Goal: Check status: Check status

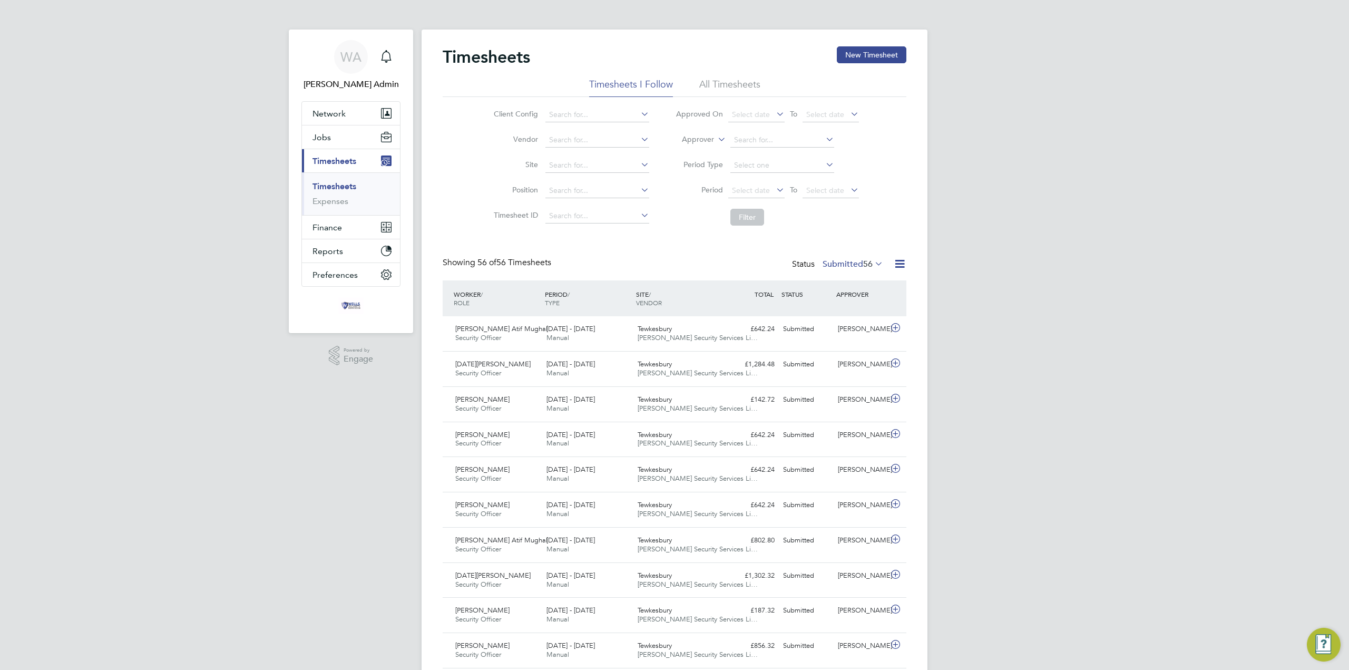
click at [333, 186] on link "Timesheets" at bounding box center [334, 186] width 44 height 10
click at [836, 266] on label "Submitted 56" at bounding box center [852, 264] width 61 height 11
click at [837, 299] on li "Saved" at bounding box center [835, 297] width 48 height 15
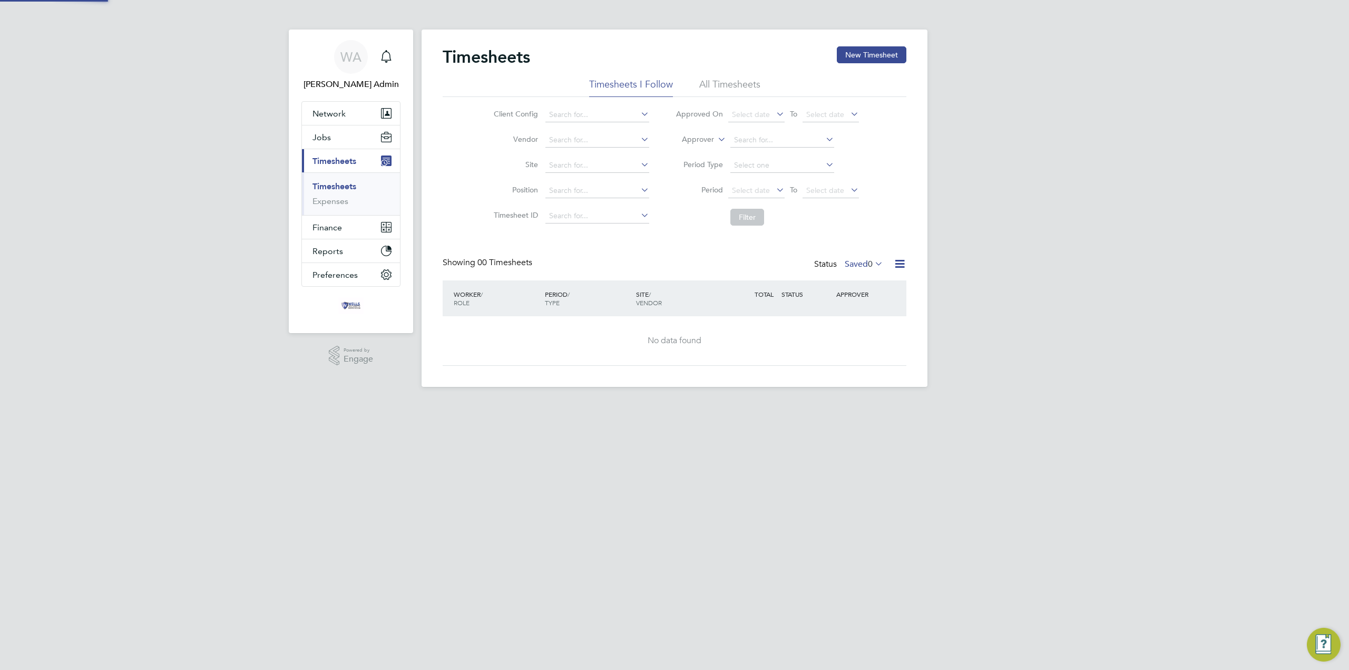
click at [849, 253] on div "Timesheets New Timesheet Timesheets I Follow All Timesheets Client Config Vendo…" at bounding box center [675, 205] width 464 height 319
click at [849, 268] on label "Saved 0" at bounding box center [863, 264] width 38 height 11
click at [849, 310] on li "Submitted" at bounding box center [845, 312] width 48 height 15
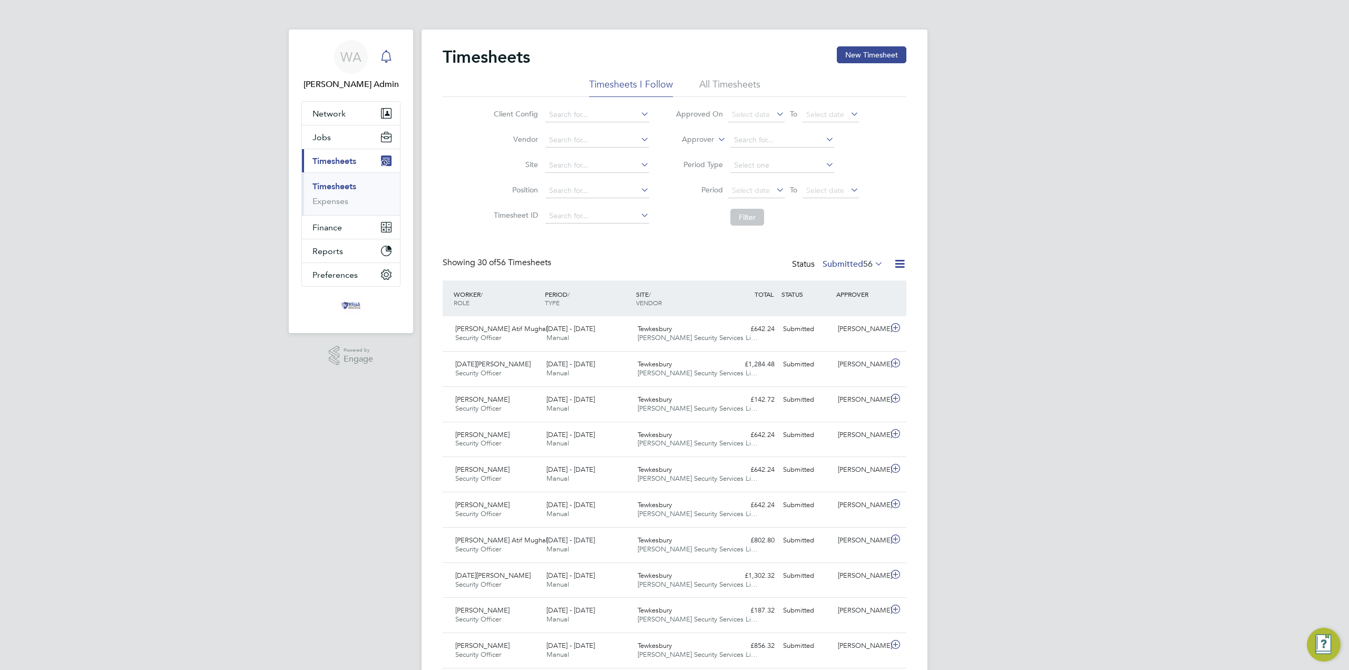
click at [386, 57] on icon "Main navigation" at bounding box center [386, 56] width 13 height 13
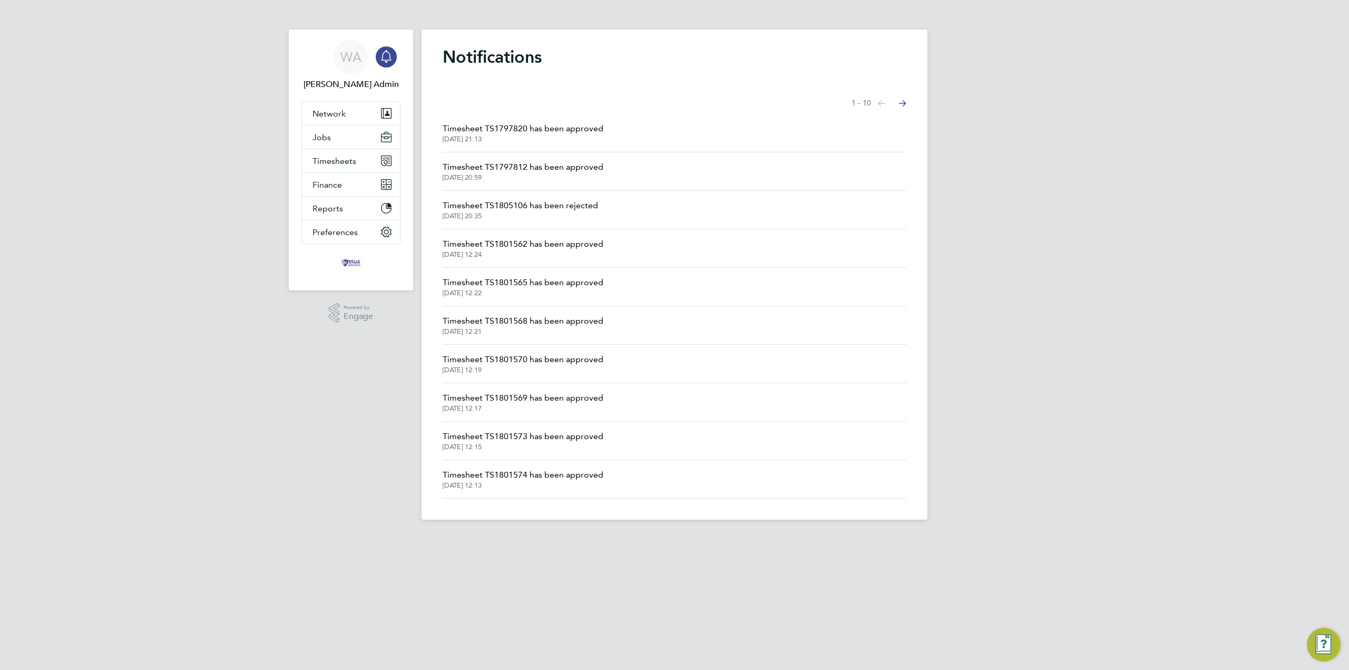
click at [506, 125] on span "Timesheet TS1797820 has been approved" at bounding box center [523, 128] width 161 height 13
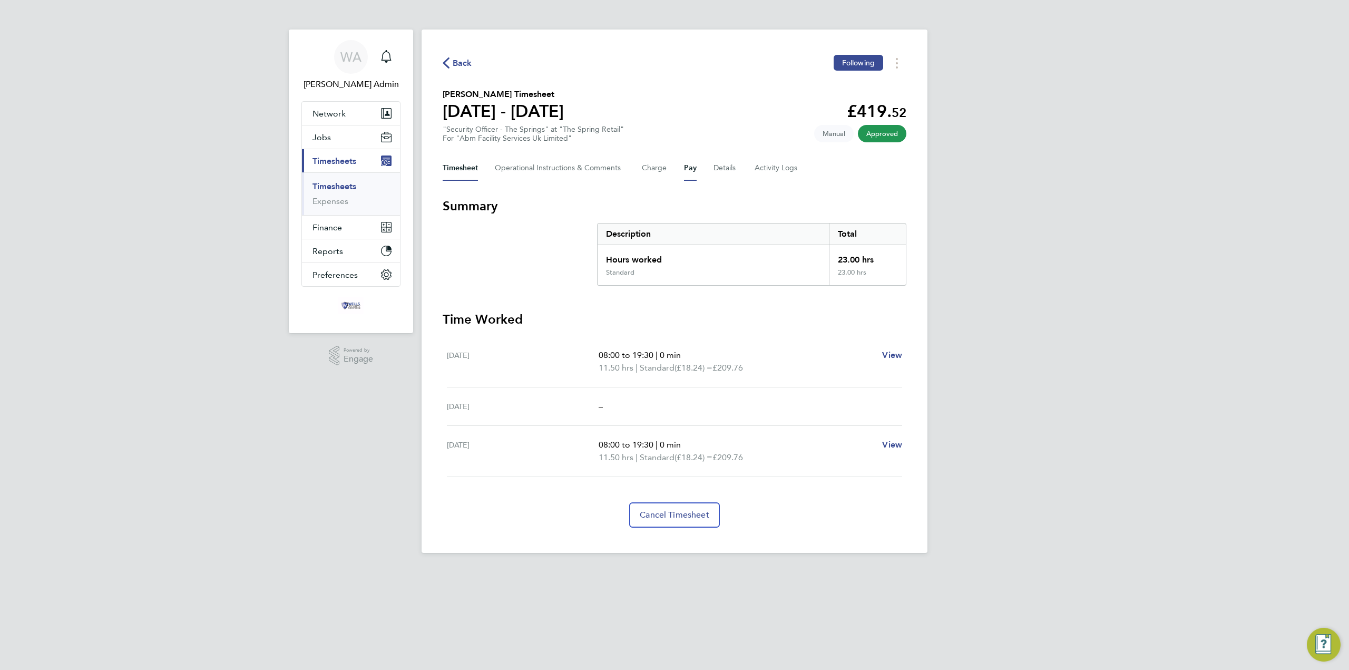
click at [693, 174] on button "Pay" at bounding box center [690, 167] width 13 height 25
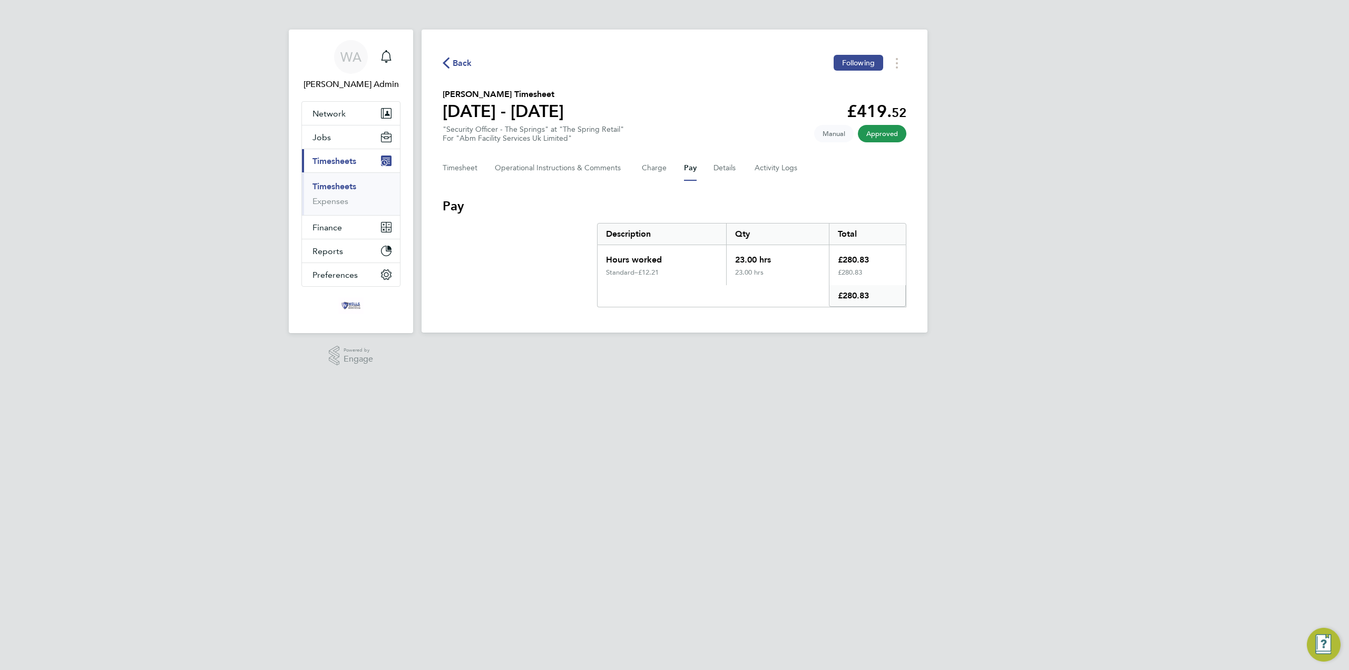
click at [337, 189] on link "Timesheets" at bounding box center [334, 186] width 44 height 10
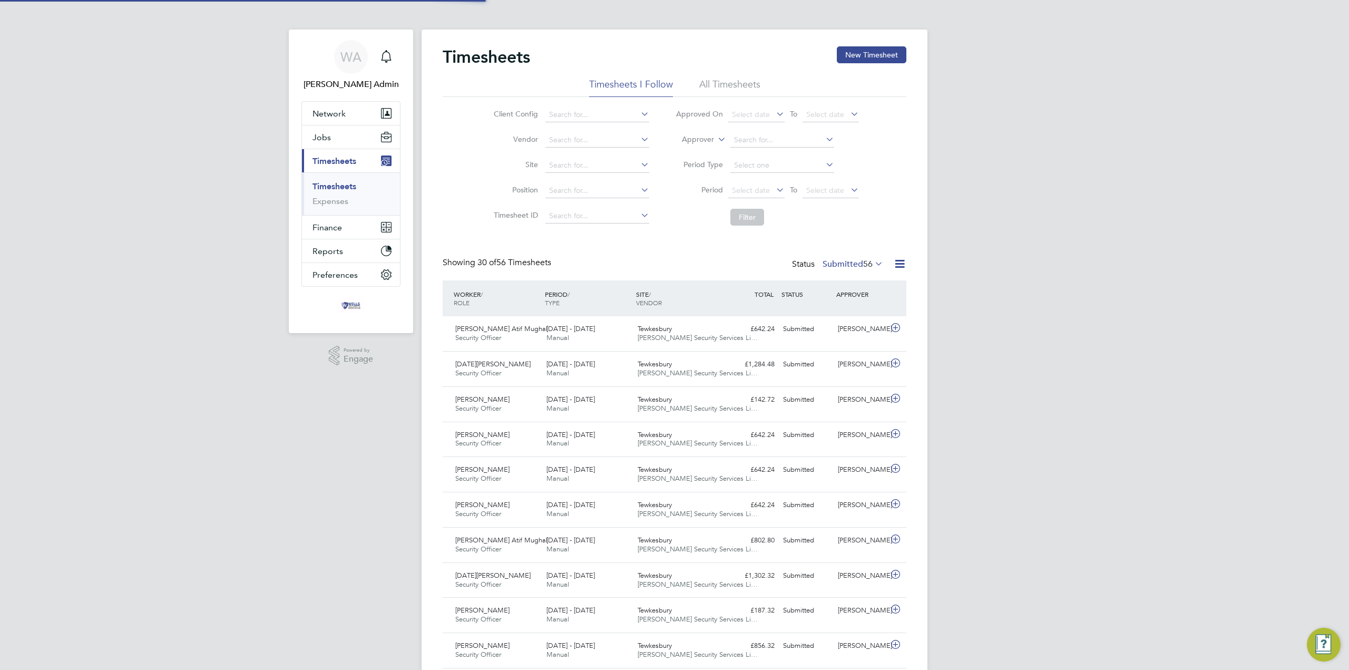
scroll to position [27, 92]
click at [337, 189] on link "Timesheets" at bounding box center [334, 186] width 44 height 10
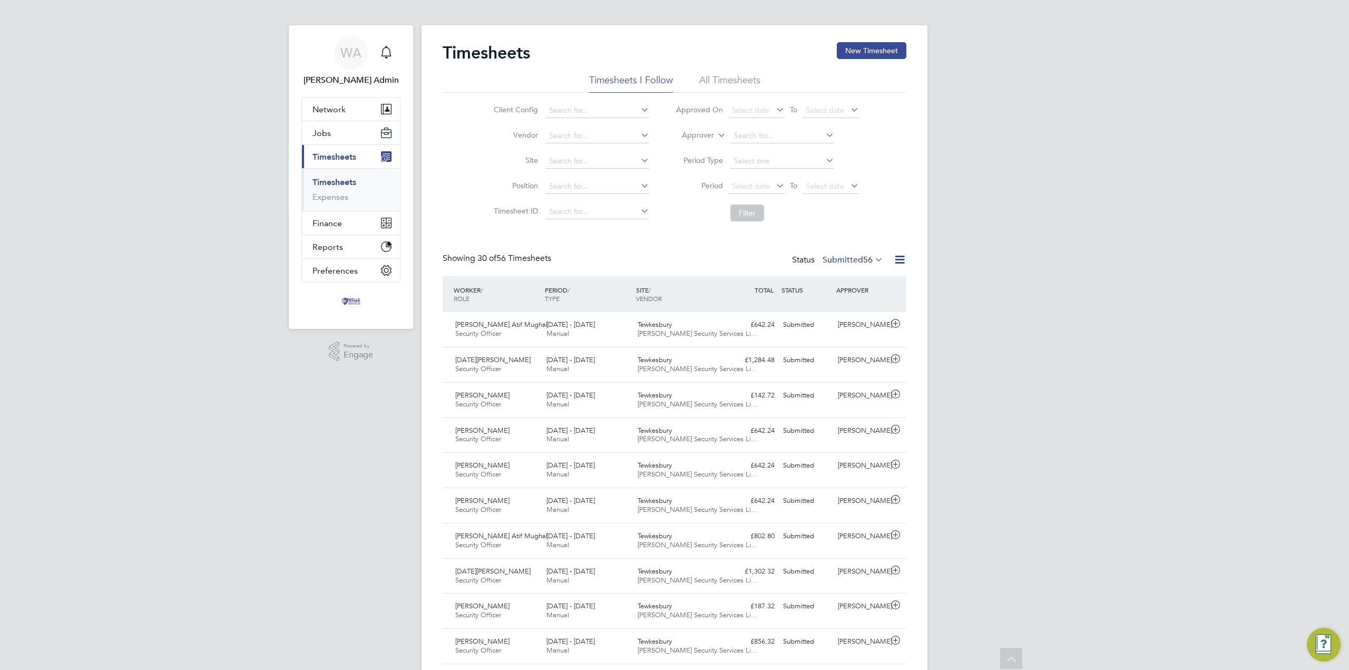
scroll to position [0, 0]
